Goal: Task Accomplishment & Management: Complete application form

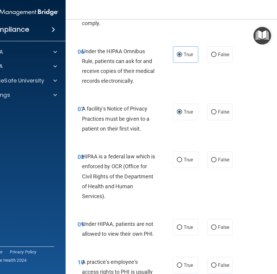
scroll to position [447, 0]
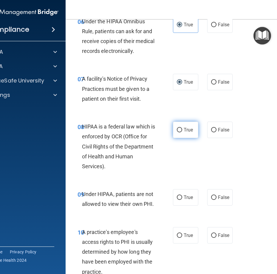
click at [192, 128] on label "True" at bounding box center [185, 129] width 25 height 16
click at [182, 128] on input "True" at bounding box center [179, 130] width 5 height 4
radio input "true"
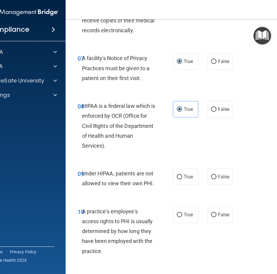
scroll to position [507, 0]
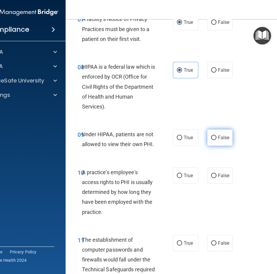
click at [211, 136] on input "False" at bounding box center [213, 137] width 5 height 4
radio input "true"
click at [218, 173] on span "False" at bounding box center [224, 175] width 12 height 6
click at [217, 173] on input "False" at bounding box center [213, 175] width 5 height 4
radio input "true"
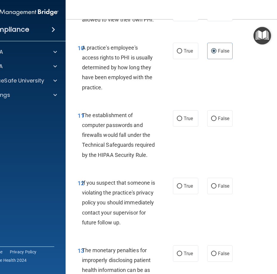
scroll to position [656, 0]
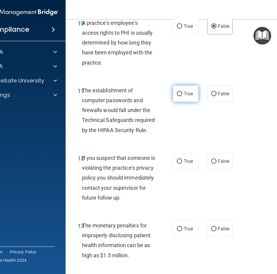
click at [184, 90] on label "True" at bounding box center [185, 93] width 25 height 16
click at [182, 92] on input "True" at bounding box center [179, 94] width 5 height 4
radio input "true"
click at [179, 159] on input "True" at bounding box center [179, 161] width 5 height 4
radio input "true"
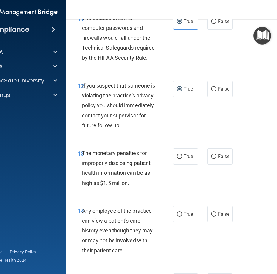
scroll to position [746, 0]
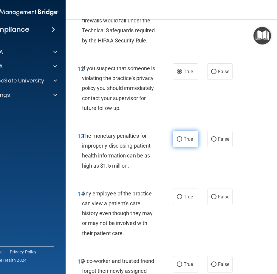
click at [177, 147] on label "True" at bounding box center [185, 139] width 25 height 16
click at [177, 141] on input "True" at bounding box center [179, 139] width 5 height 4
radio input "true"
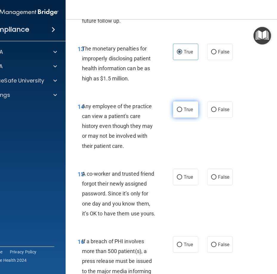
scroll to position [835, 0]
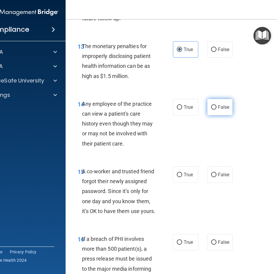
click at [211, 109] on input "False" at bounding box center [213, 107] width 5 height 4
radio input "true"
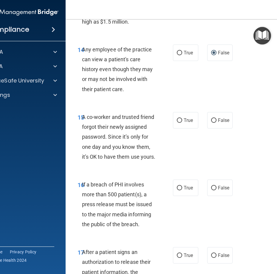
scroll to position [925, 0]
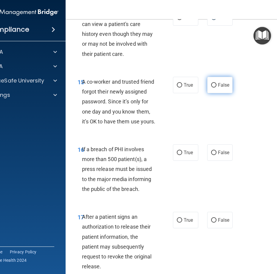
click at [220, 88] on span "False" at bounding box center [224, 85] width 12 height 6
click at [217, 87] on input "False" at bounding box center [213, 85] width 5 height 4
radio input "true"
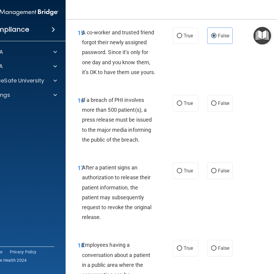
scroll to position [984, 0]
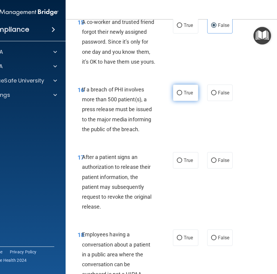
click at [186, 95] on span "True" at bounding box center [188, 93] width 9 height 6
click at [182, 95] on input "True" at bounding box center [179, 93] width 5 height 4
radio input "true"
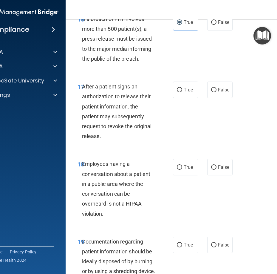
scroll to position [1074, 0]
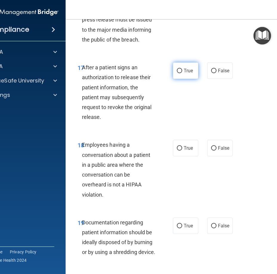
click at [184, 73] on span "True" at bounding box center [188, 71] width 9 height 6
click at [182, 73] on input "True" at bounding box center [179, 71] width 5 height 4
radio input "true"
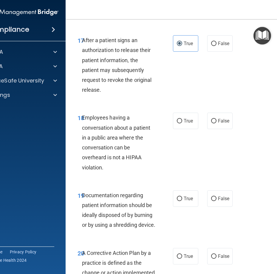
scroll to position [1163, 0]
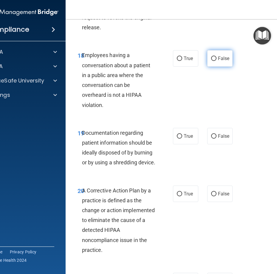
click at [218, 67] on label "False" at bounding box center [219, 58] width 25 height 16
click at [217, 61] on input "False" at bounding box center [213, 58] width 5 height 4
radio input "true"
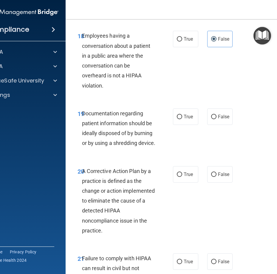
scroll to position [1193, 0]
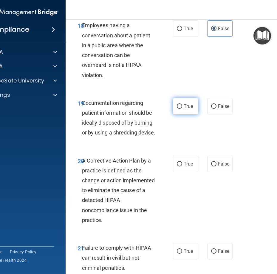
click at [191, 114] on label "True" at bounding box center [185, 106] width 25 height 16
click at [182, 109] on input "True" at bounding box center [179, 106] width 5 height 4
radio input "true"
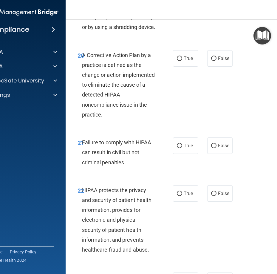
scroll to position [1312, 0]
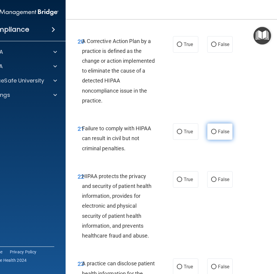
click at [211, 134] on input "False" at bounding box center [213, 131] width 5 height 4
radio input "true"
click at [178, 47] on input "True" at bounding box center [179, 44] width 5 height 4
radio input "true"
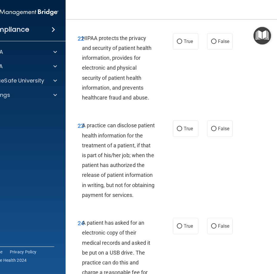
scroll to position [1462, 0]
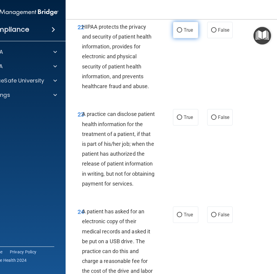
click at [187, 33] on span "True" at bounding box center [188, 30] width 9 height 6
click at [182, 33] on input "True" at bounding box center [179, 30] width 5 height 4
radio input "true"
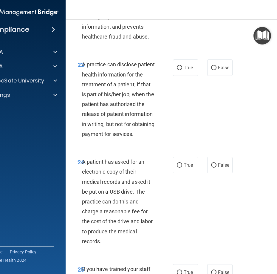
scroll to position [1521, 0]
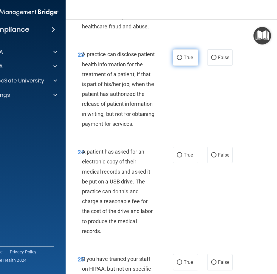
click at [185, 60] on span "True" at bounding box center [188, 58] width 9 height 6
click at [182, 60] on input "True" at bounding box center [179, 57] width 5 height 4
radio input "true"
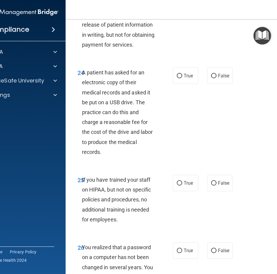
scroll to position [1611, 0]
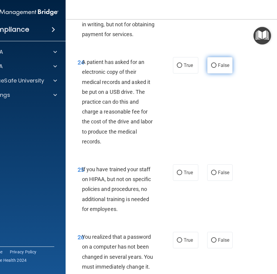
click at [218, 68] on span "False" at bounding box center [224, 65] width 12 height 6
click at [216, 68] on input "False" at bounding box center [213, 65] width 5 height 4
radio input "true"
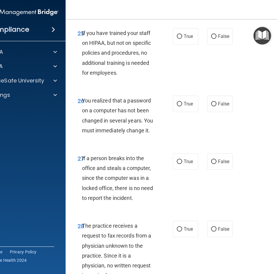
scroll to position [1760, 0]
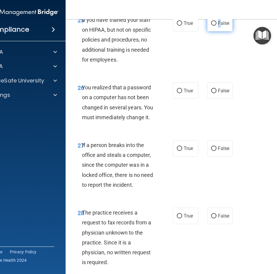
click at [217, 31] on label "False" at bounding box center [219, 23] width 25 height 16
click at [214, 31] on label "False" at bounding box center [219, 23] width 25 height 16
click at [214, 26] on input "False" at bounding box center [213, 23] width 5 height 4
radio input "true"
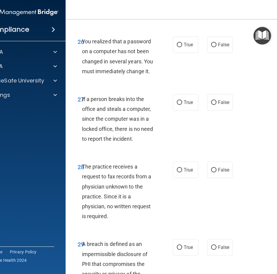
scroll to position [1820, 0]
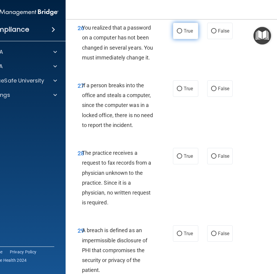
click at [174, 39] on label "True" at bounding box center [185, 31] width 25 height 16
click at [177, 33] on input "True" at bounding box center [179, 31] width 5 height 4
radio input "true"
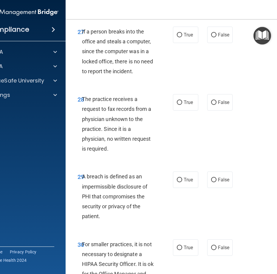
scroll to position [1879, 0]
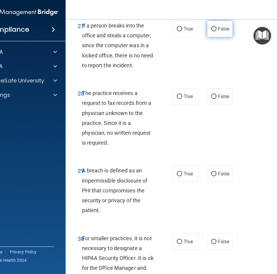
click at [214, 31] on input "False" at bounding box center [213, 29] width 5 height 4
radio input "true"
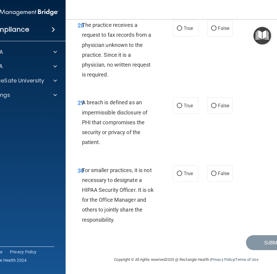
scroll to position [1969, 0]
click at [212, 31] on input "False" at bounding box center [213, 28] width 5 height 4
radio input "true"
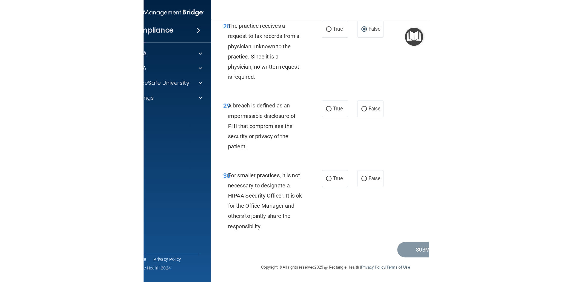
scroll to position [1987, 0]
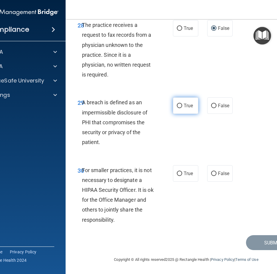
click at [177, 104] on input "True" at bounding box center [179, 106] width 5 height 4
radio input "true"
click at [188, 175] on span "True" at bounding box center [188, 173] width 9 height 6
click at [182, 175] on input "True" at bounding box center [179, 173] width 5 height 4
radio input "true"
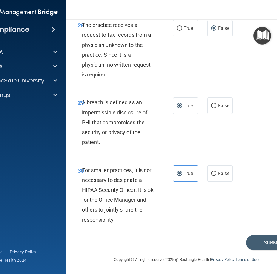
scroll to position [1130, 0]
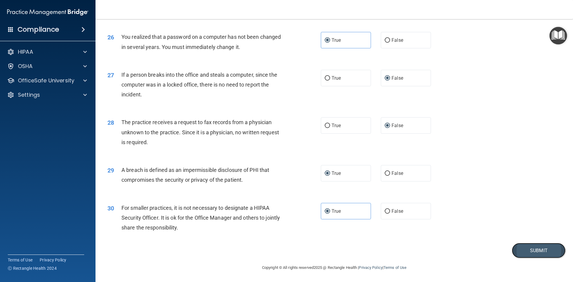
click at [277, 247] on button "Submit" at bounding box center [539, 250] width 54 height 15
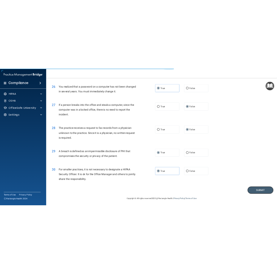
scroll to position [1820, 0]
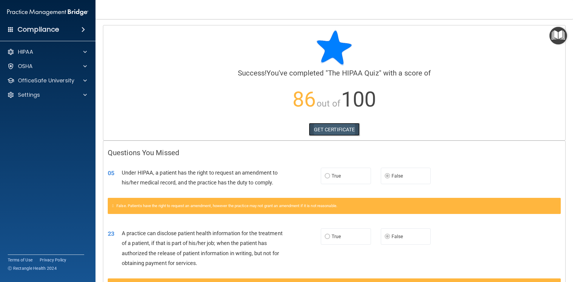
click at [277, 129] on link "GET CERTIFICATE" at bounding box center [334, 129] width 51 height 13
click at [57, 57] on div "HIPAA" at bounding box center [48, 52] width 96 height 12
click at [65, 81] on p "OfficeSafe University" at bounding box center [46, 80] width 56 height 7
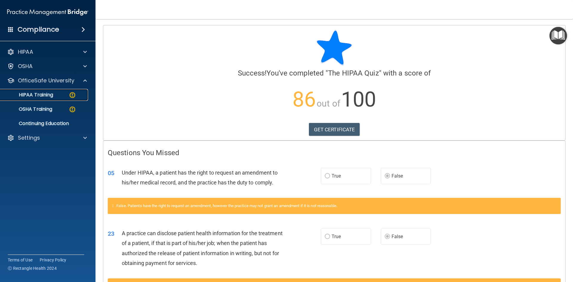
click at [57, 91] on link "HIPAA Training" at bounding box center [41, 95] width 94 height 12
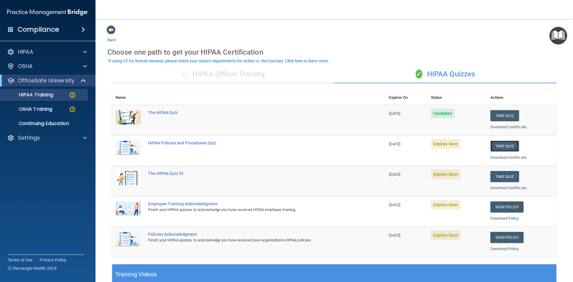
click at [277, 148] on button "Take Quiz" at bounding box center [504, 145] width 29 height 11
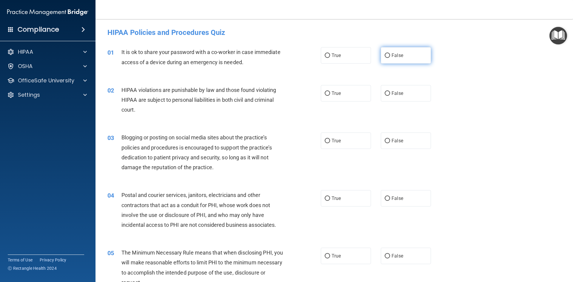
click at [277, 54] on input "False" at bounding box center [386, 55] width 5 height 4
radio input "true"
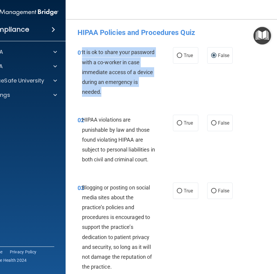
drag, startPoint x: 114, startPoint y: 89, endPoint x: 80, endPoint y: 52, distance: 50.4
click at [82, 52] on div "It is ok to share your password with a co-worker in case immediate access of a …" at bounding box center [121, 72] width 78 height 50
copy span "It is ok to share your password with a co-worker in case immediate access of a …"
click at [167, 87] on div "01 It is ok to share your password with a co-worker in case immediate access of…" at bounding box center [125, 73] width 113 height 52
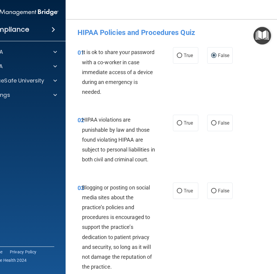
scroll to position [30, 0]
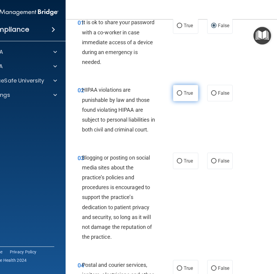
click at [178, 94] on input "True" at bounding box center [179, 93] width 5 height 4
radio input "true"
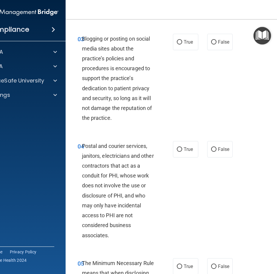
scroll to position [149, 0]
